Goal: Task Accomplishment & Management: Use online tool/utility

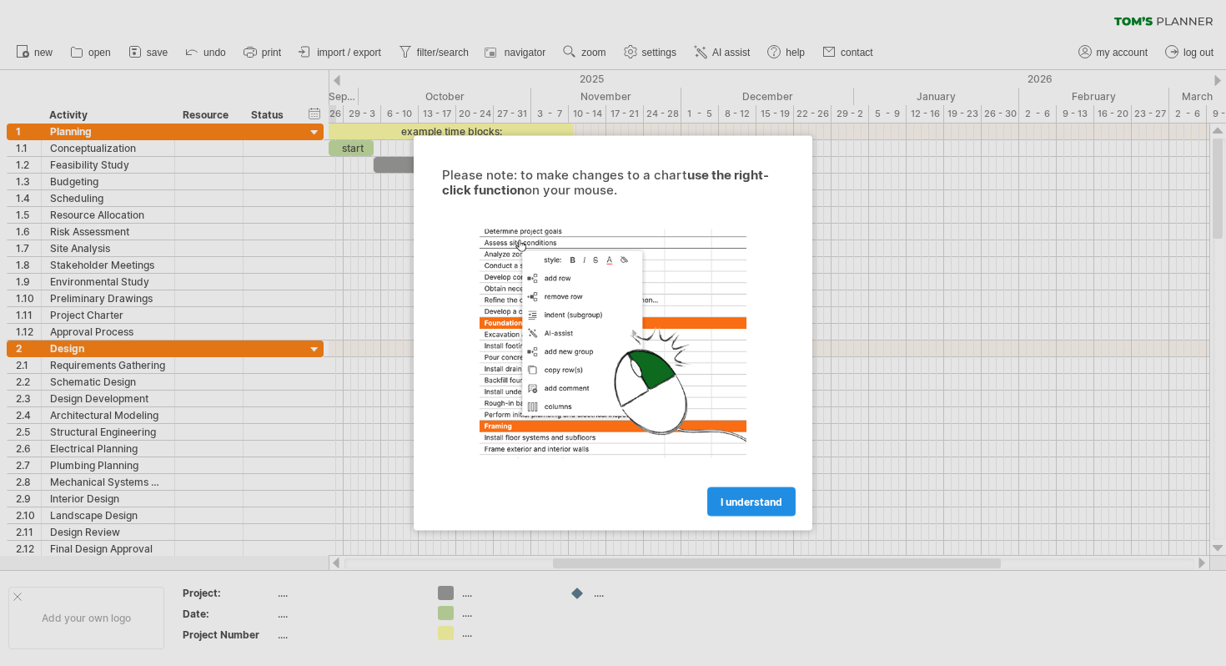
click at [771, 511] on link "I understand" at bounding box center [751, 501] width 88 height 29
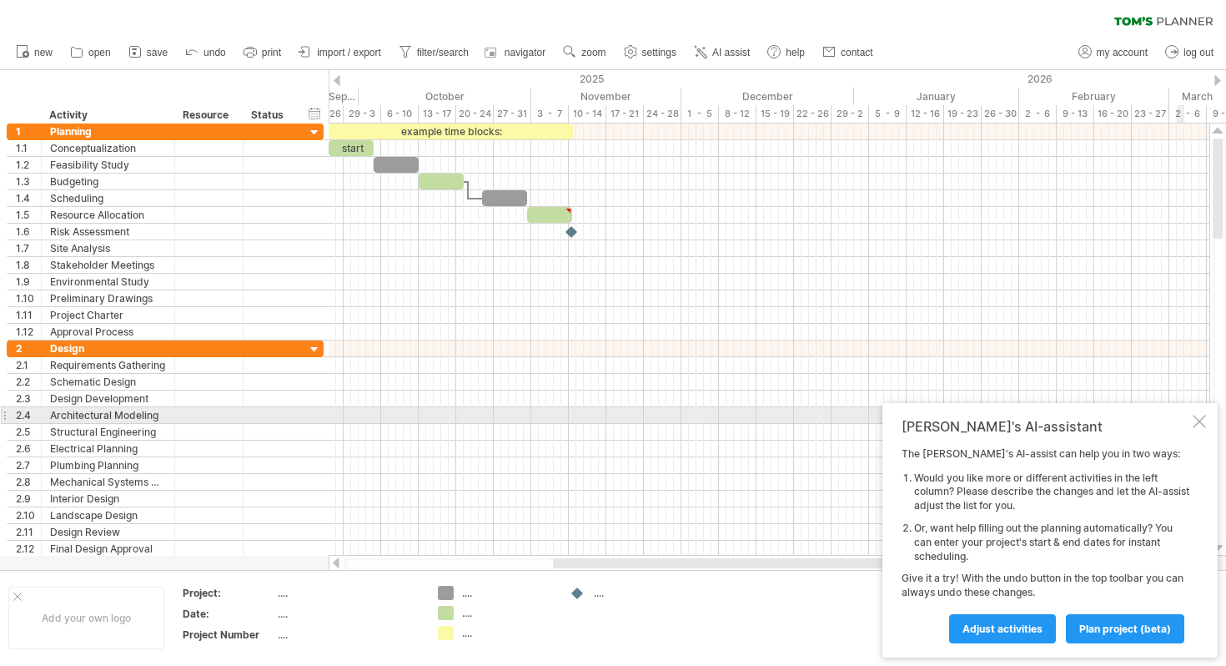
click at [1200, 420] on div at bounding box center [1199, 421] width 13 height 13
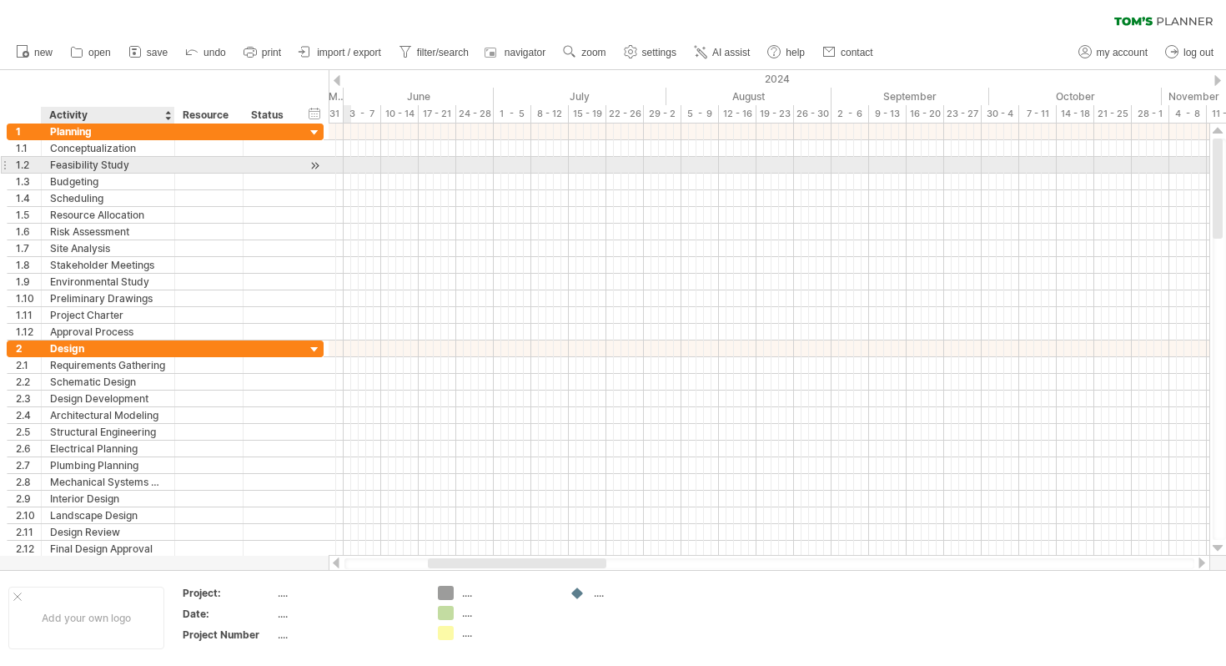
click at [116, 161] on div "Feasibility Study" at bounding box center [108, 165] width 116 height 16
click at [116, 161] on input "**********" at bounding box center [108, 165] width 116 height 16
click at [192, 160] on div at bounding box center [209, 165] width 51 height 16
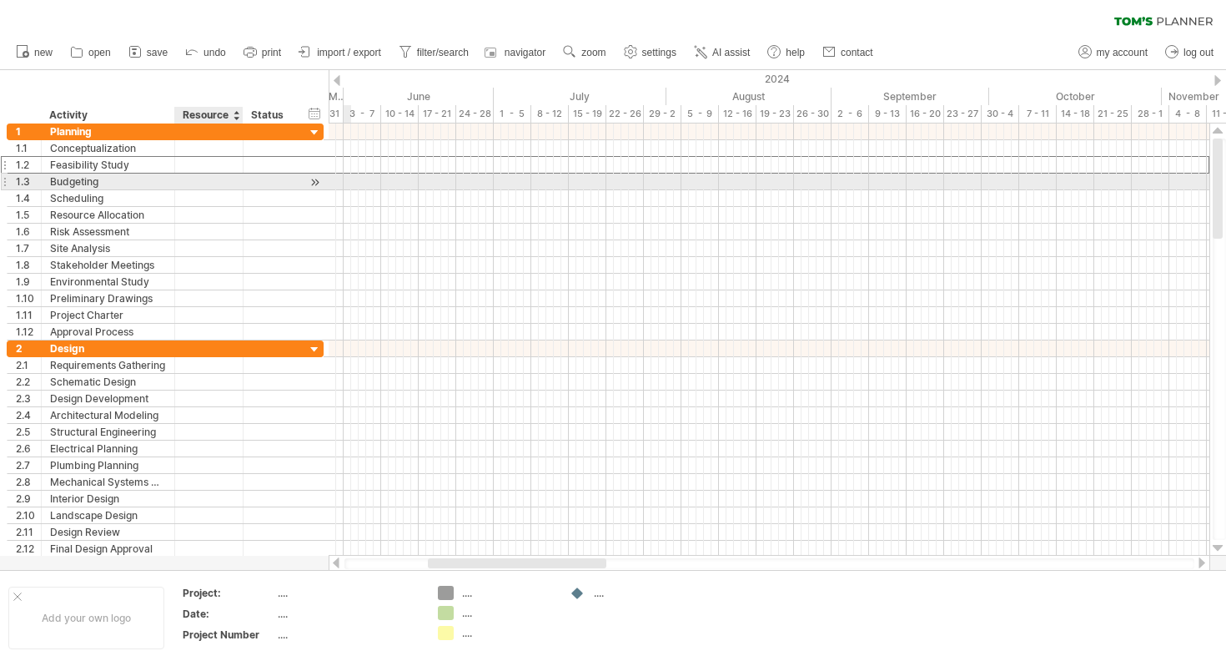
type input "*"
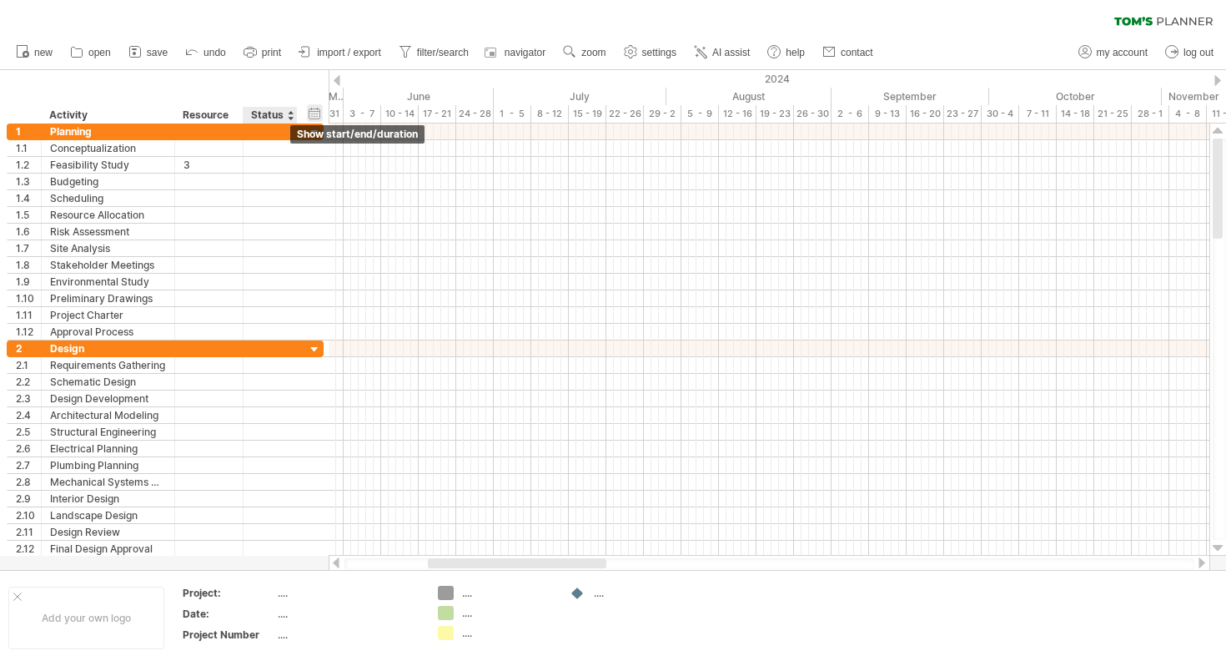
click at [312, 107] on div "hide start/end/duration show start/end/duration" at bounding box center [315, 113] width 16 height 18
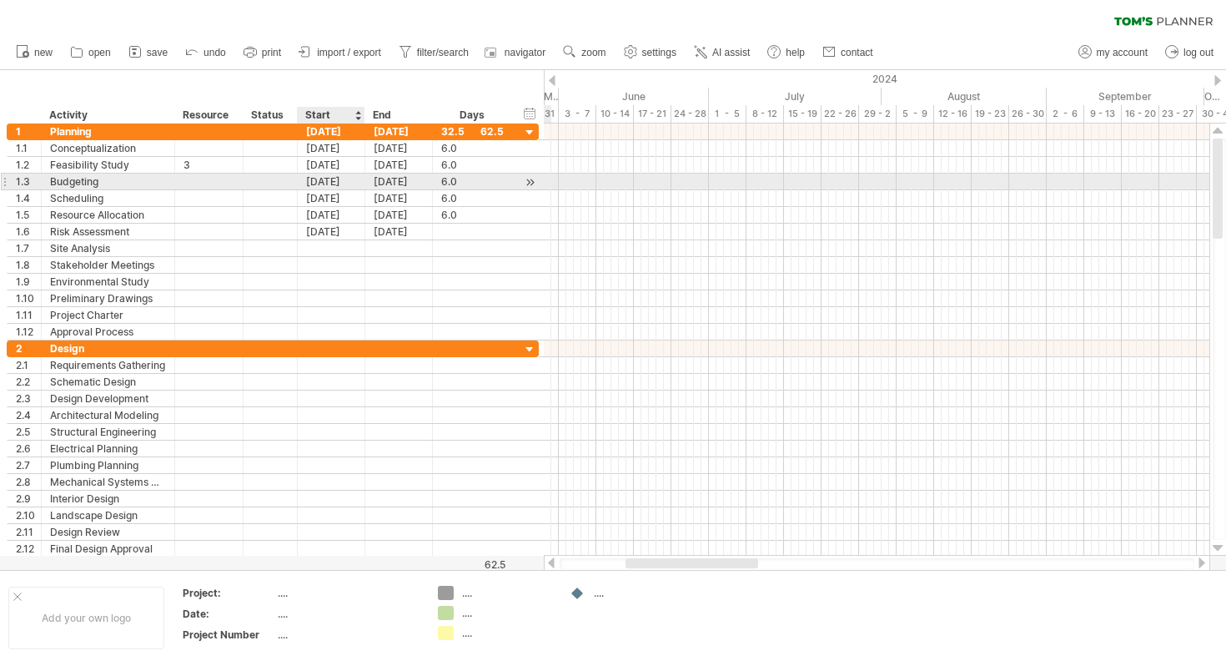
click at [330, 184] on div "[DATE]" at bounding box center [332, 182] width 68 height 16
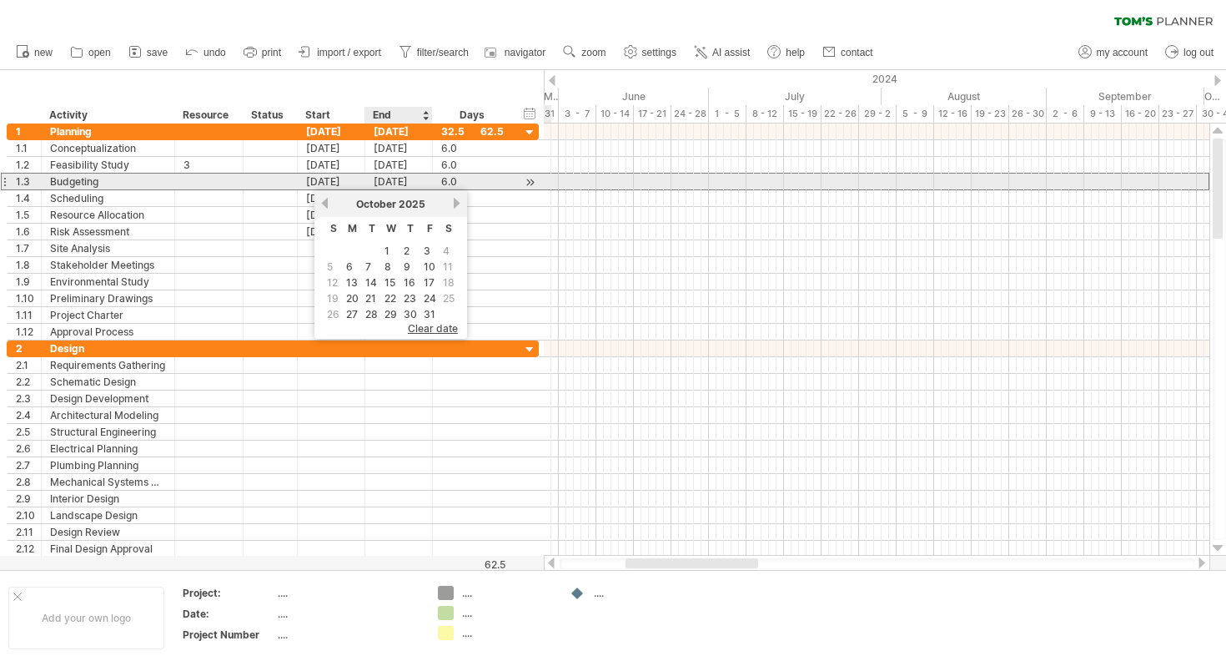
click at [405, 182] on div "[DATE]" at bounding box center [399, 182] width 68 height 16
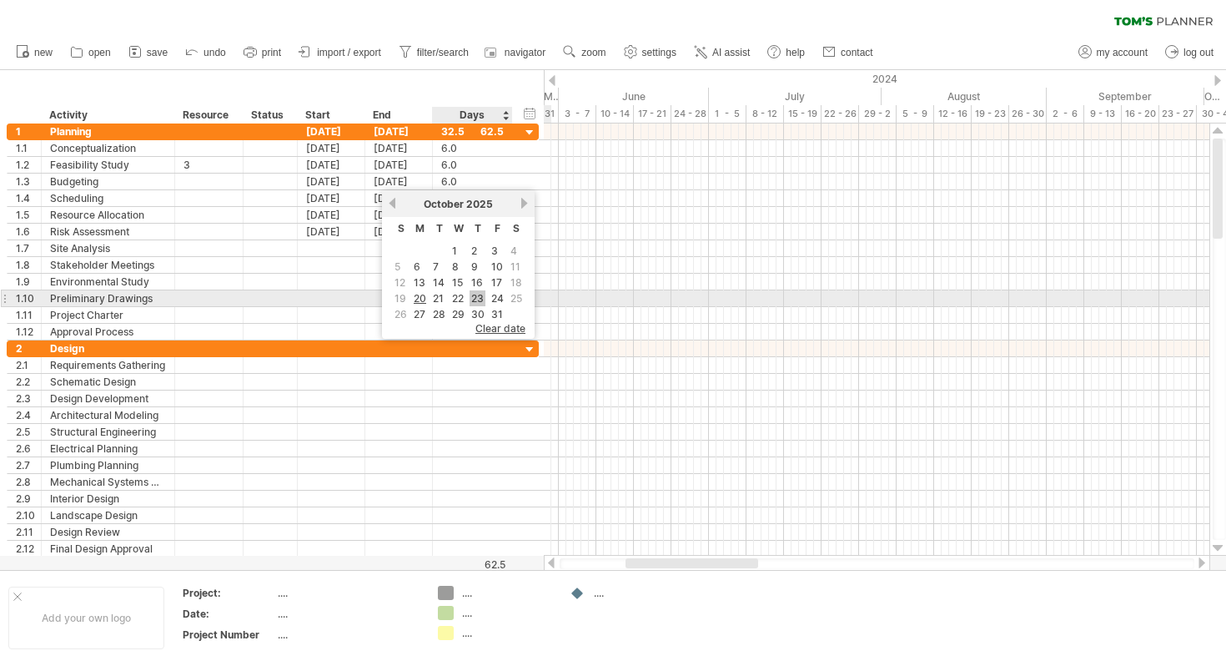
click at [479, 302] on link "23" at bounding box center [478, 298] width 16 height 16
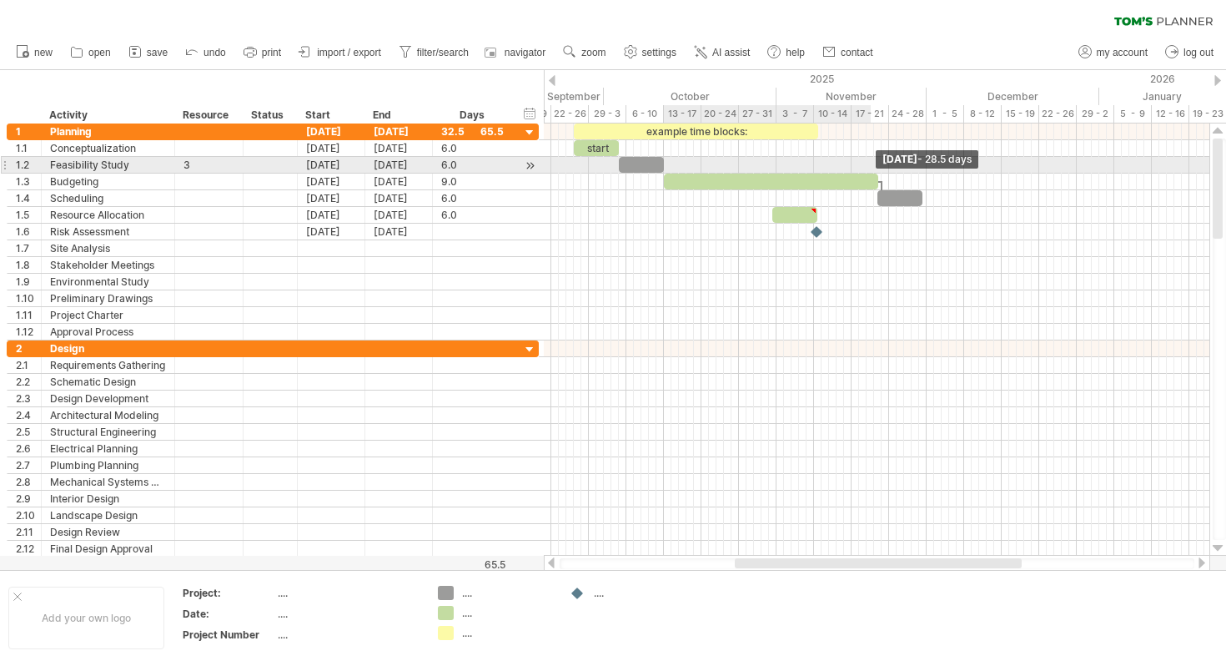
drag, startPoint x: 731, startPoint y: 178, endPoint x: 895, endPoint y: 158, distance: 165.6
click at [894, 158] on div "example time blocks: start [DATE] - 28.5 days" at bounding box center [877, 339] width 666 height 432
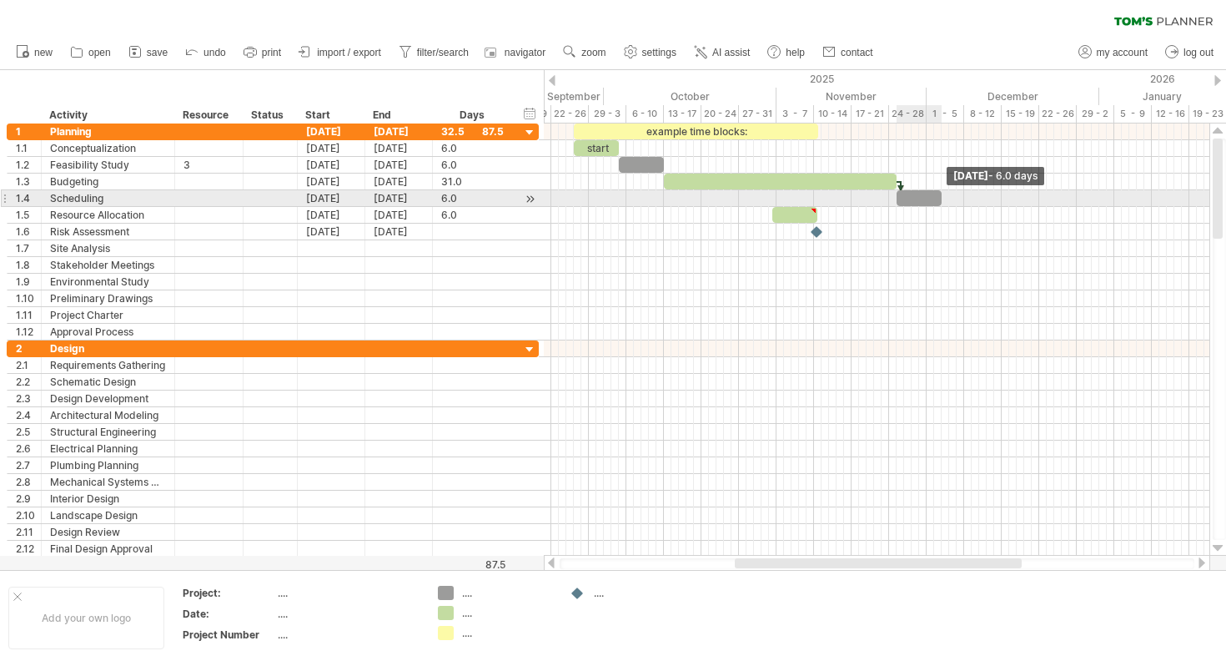
click at [941, 199] on span at bounding box center [941, 198] width 7 height 16
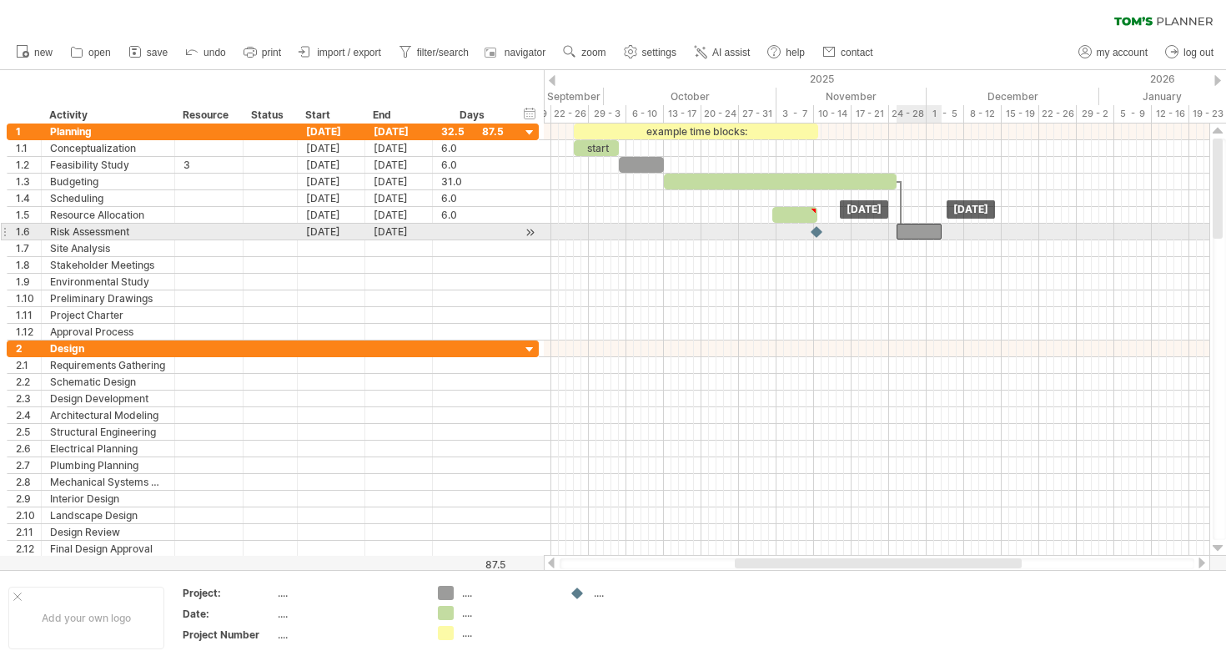
drag, startPoint x: 928, startPoint y: 200, endPoint x: 919, endPoint y: 226, distance: 27.2
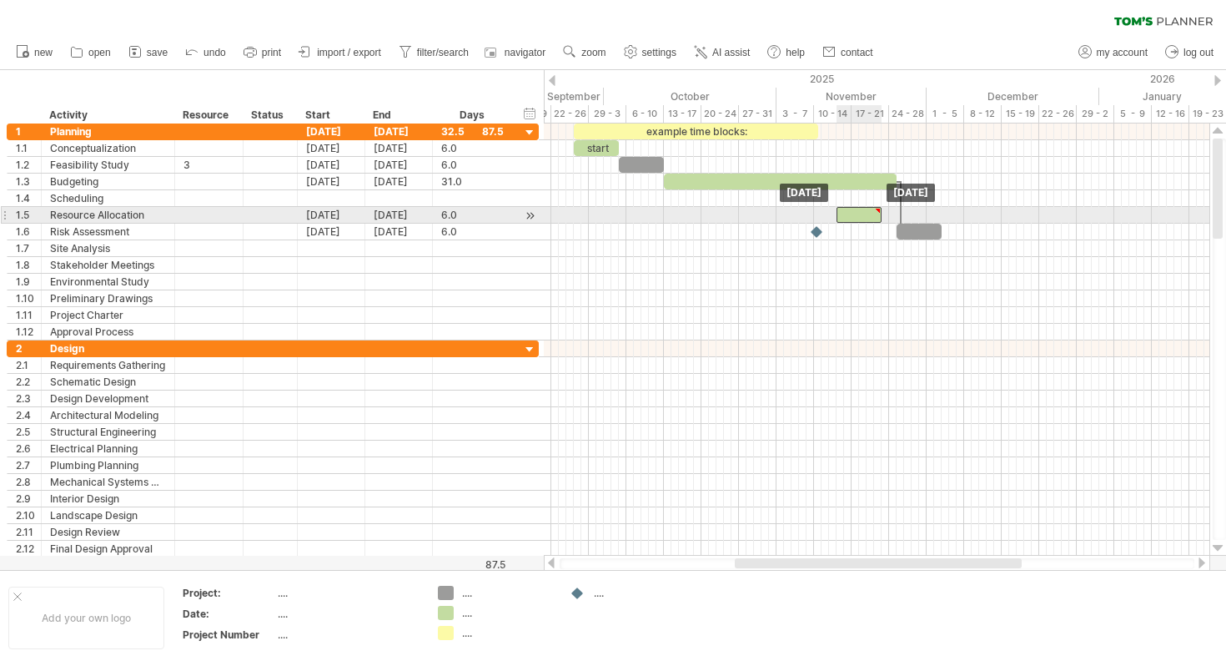
drag, startPoint x: 815, startPoint y: 209, endPoint x: 880, endPoint y: 206, distance: 65.2
click at [880, 207] on div at bounding box center [878, 211] width 8 height 8
type textarea "**********"
drag, startPoint x: 813, startPoint y: 232, endPoint x: 996, endPoint y: 222, distance: 183.0
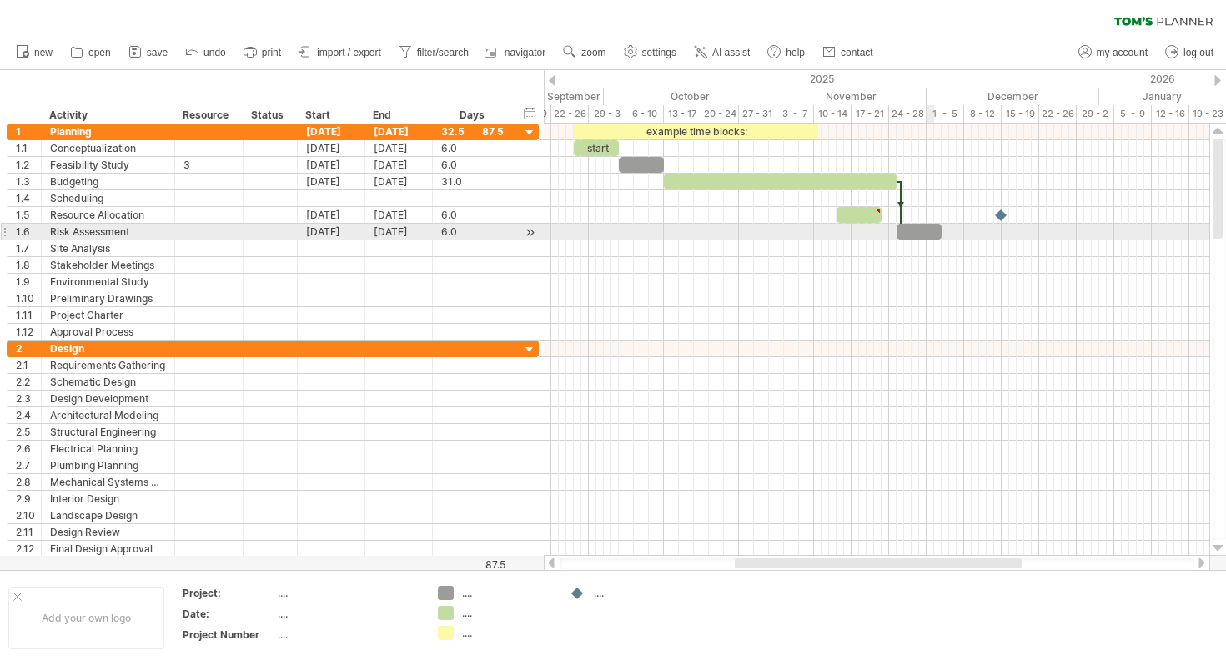
click at [933, 230] on div at bounding box center [919, 232] width 45 height 16
drag, startPoint x: 942, startPoint y: 230, endPoint x: 965, endPoint y: 230, distance: 23.4
click at [965, 230] on span at bounding box center [964, 232] width 7 height 16
click at [940, 239] on div at bounding box center [931, 232] width 68 height 16
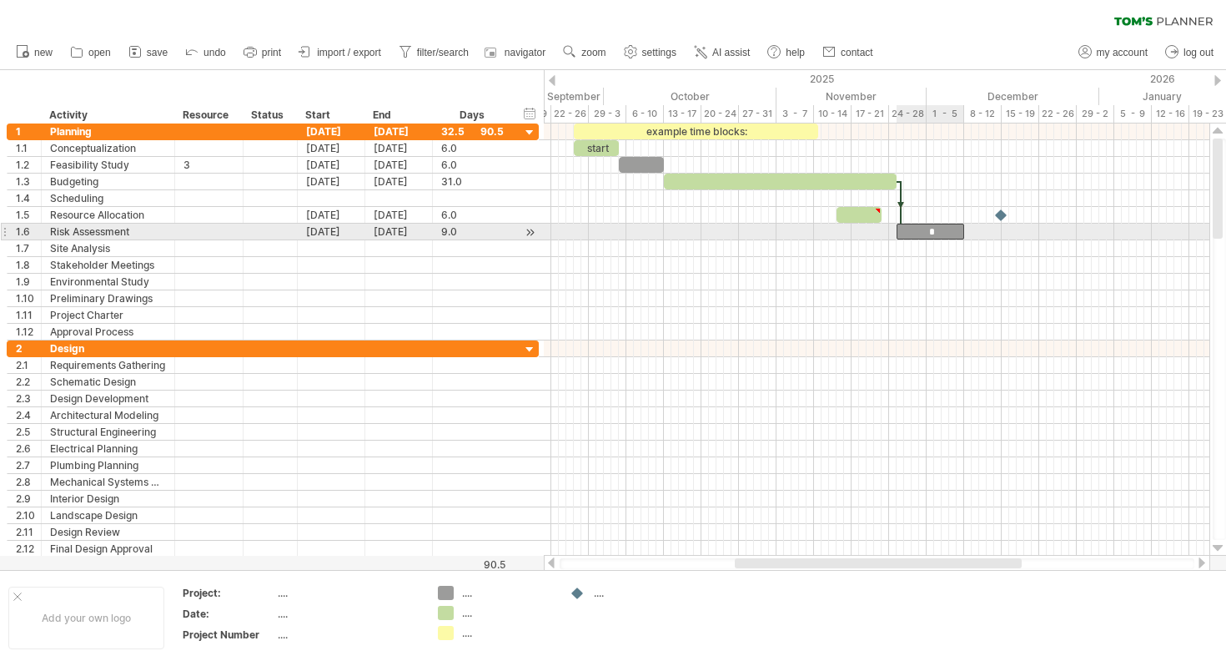
click at [947, 234] on div "*" at bounding box center [931, 232] width 68 height 16
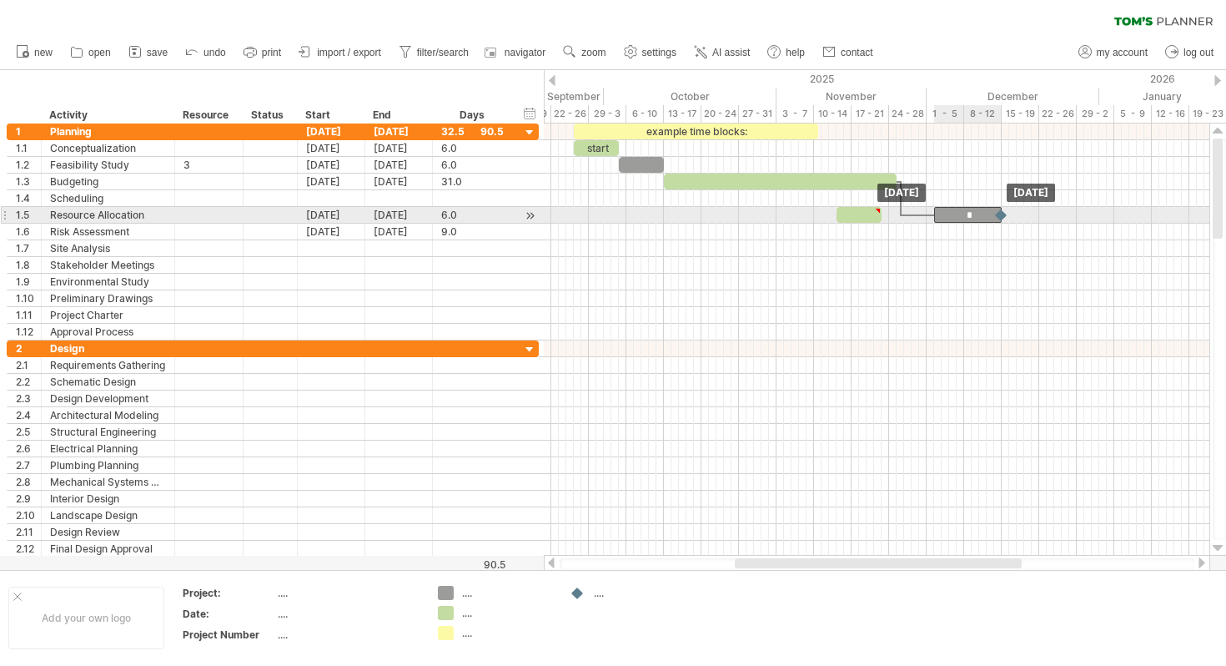
drag, startPoint x: 948, startPoint y: 234, endPoint x: 985, endPoint y: 218, distance: 40.3
drag, startPoint x: 1004, startPoint y: 215, endPoint x: 750, endPoint y: 214, distance: 254.4
click at [749, 215] on div at bounding box center [746, 215] width 18 height 16
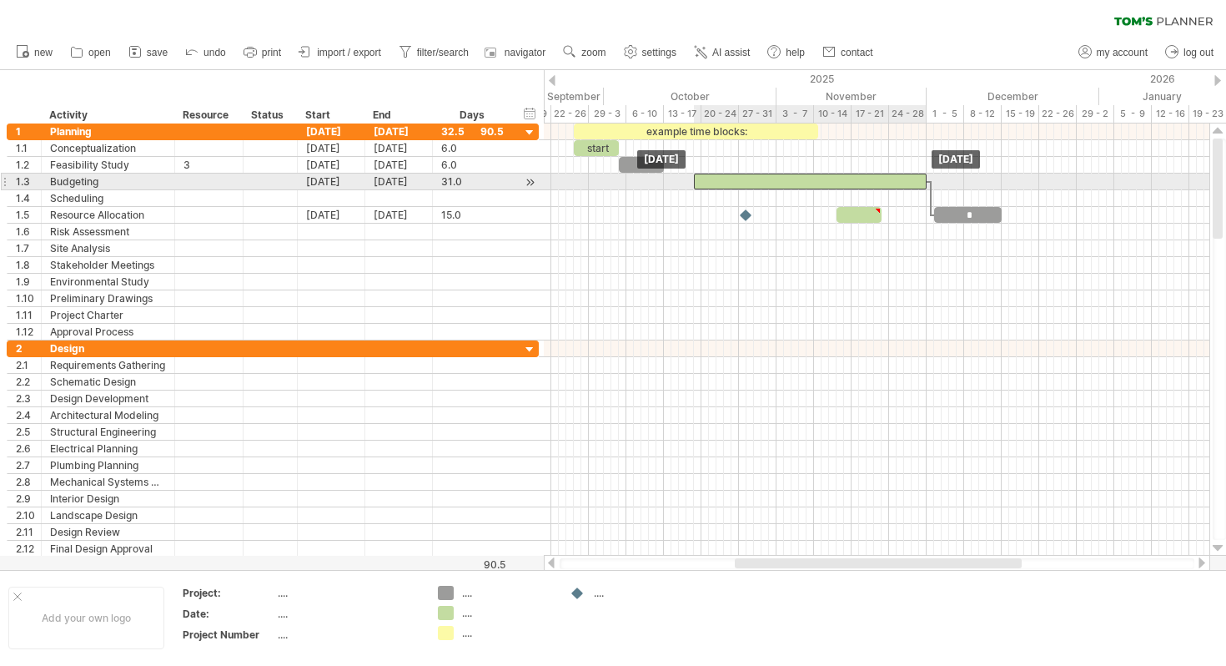
drag, startPoint x: 731, startPoint y: 179, endPoint x: 762, endPoint y: 179, distance: 30.9
click at [762, 179] on div at bounding box center [810, 182] width 233 height 16
drag, startPoint x: 762, startPoint y: 179, endPoint x: 747, endPoint y: 178, distance: 15.0
click at [747, 178] on div at bounding box center [795, 182] width 233 height 16
